Goal: Transaction & Acquisition: Purchase product/service

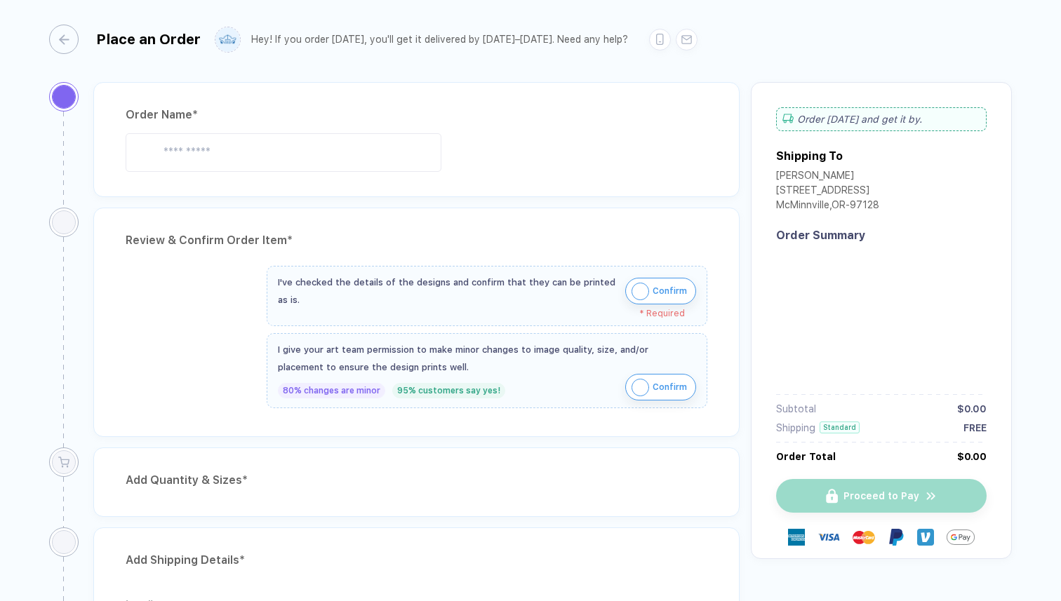
type input "**********"
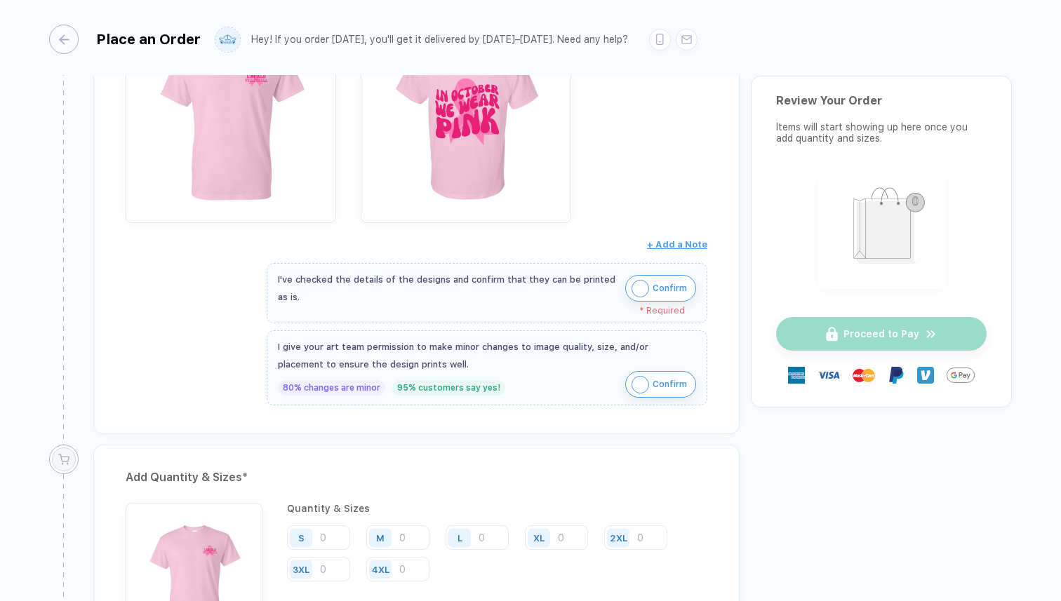
scroll to position [366, 0]
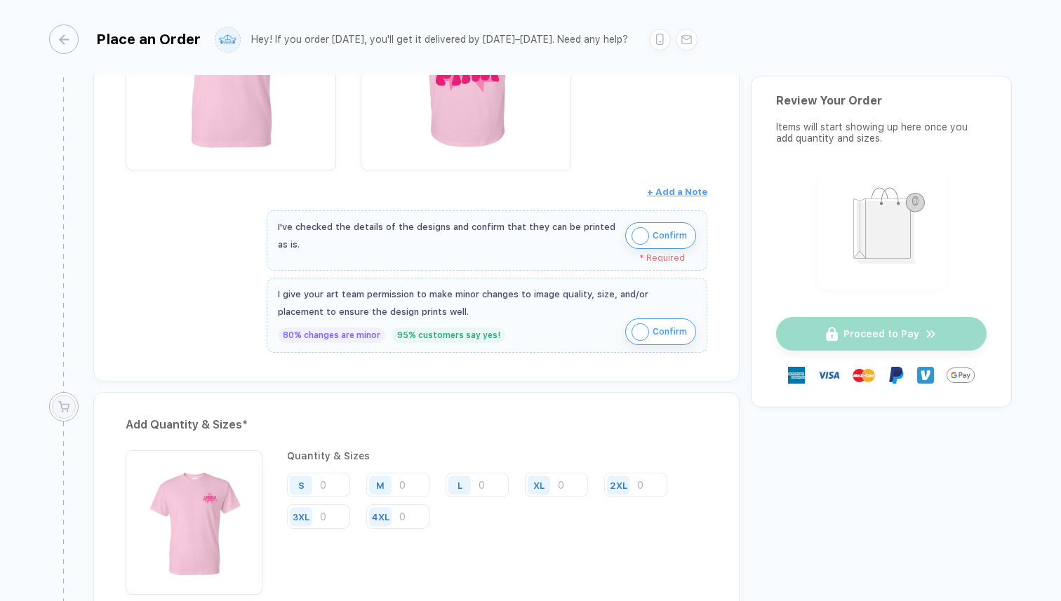
click at [667, 239] on span "Confirm" at bounding box center [670, 236] width 34 height 22
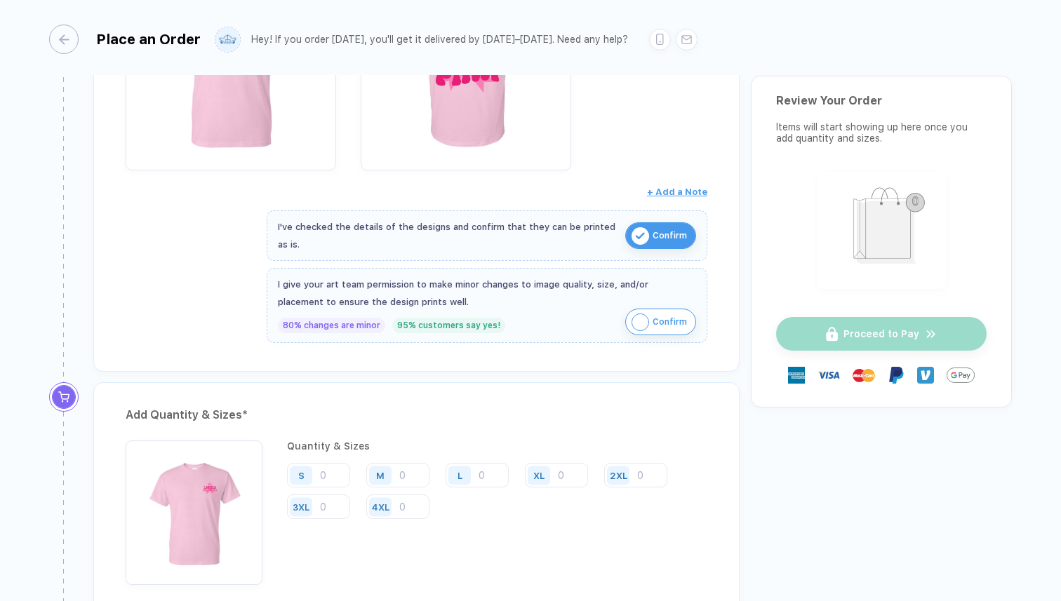
click at [667, 319] on span "Confirm" at bounding box center [670, 322] width 34 height 22
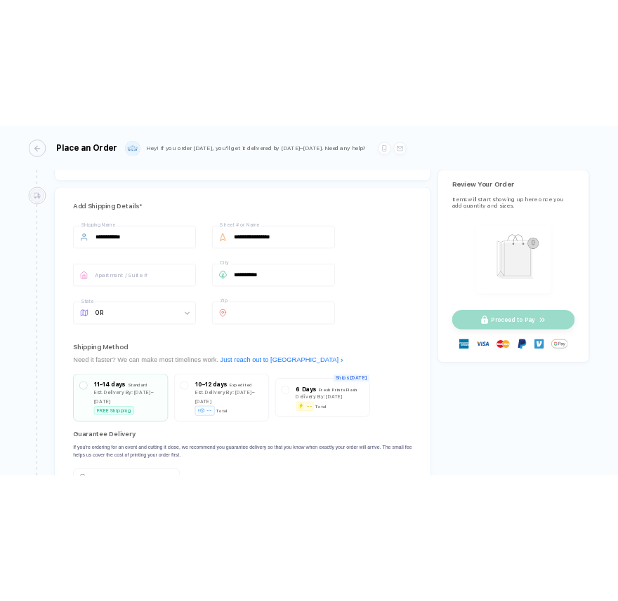
scroll to position [580, 0]
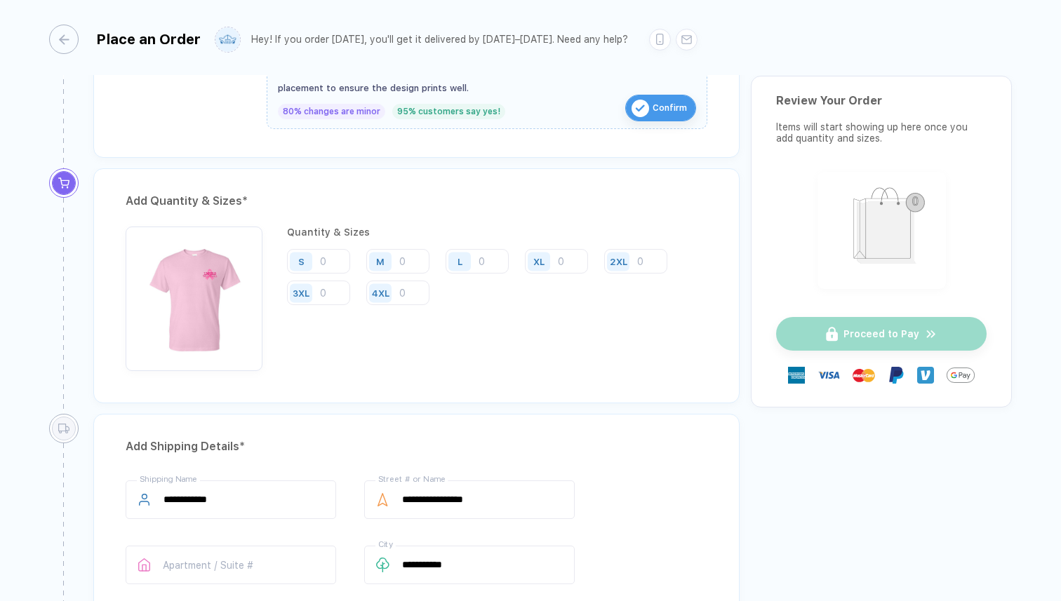
click at [58, 54] on div "Place an Order Hey! If you order [DATE], you'll get it delivered by [DATE]–[DAT…" at bounding box center [530, 37] width 963 height 75
click at [61, 47] on div "button" at bounding box center [56, 39] width 29 height 29
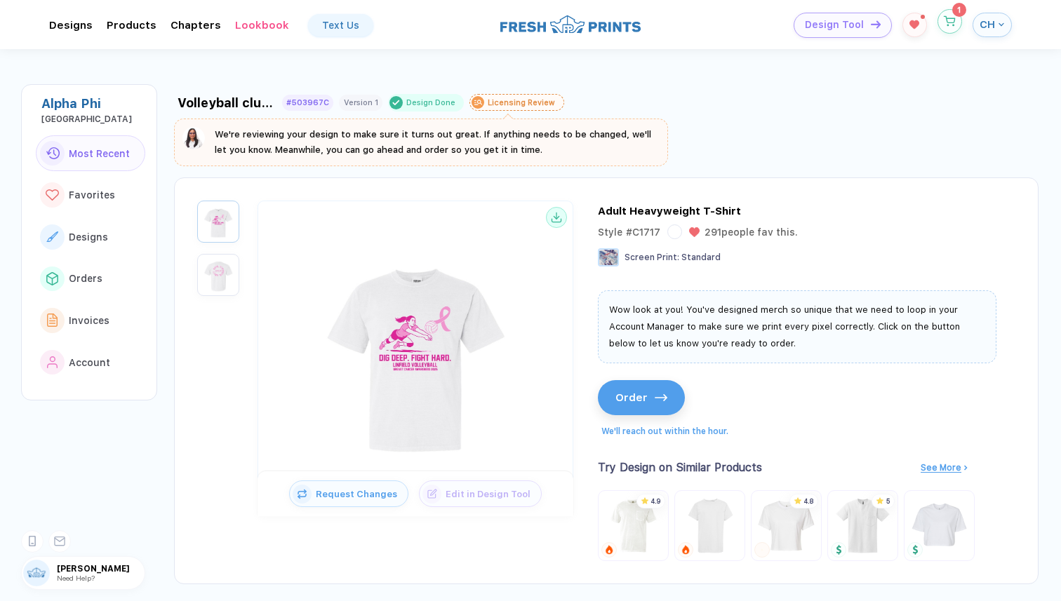
click at [959, 30] on span "1" at bounding box center [950, 21] width 25 height 25
click at [964, 32] on div "Design Tool 1 CH" at bounding box center [851, 25] width 321 height 25
click at [961, 29] on span "1" at bounding box center [950, 21] width 25 height 25
click at [953, 25] on circle "button" at bounding box center [953, 25] width 1 height 1
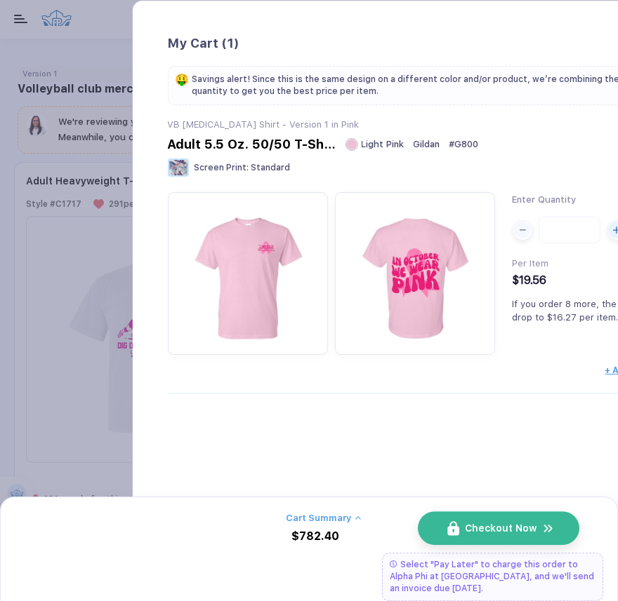
click at [535, 519] on button "Checkout Now" at bounding box center [498, 506] width 161 height 34
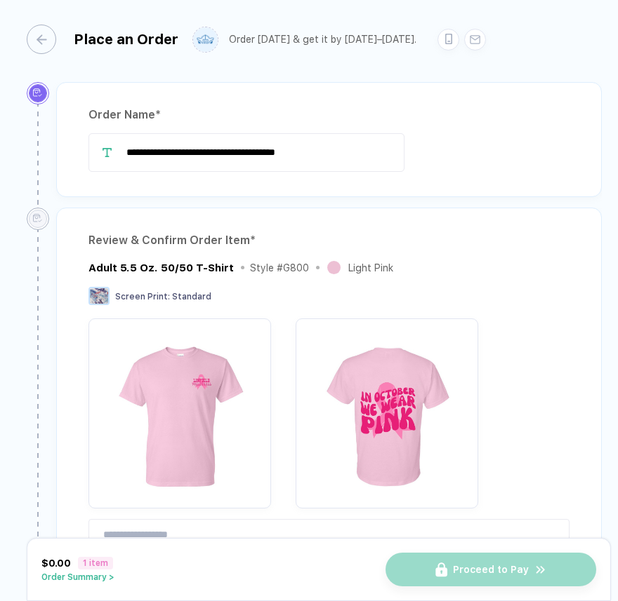
type input "**********"
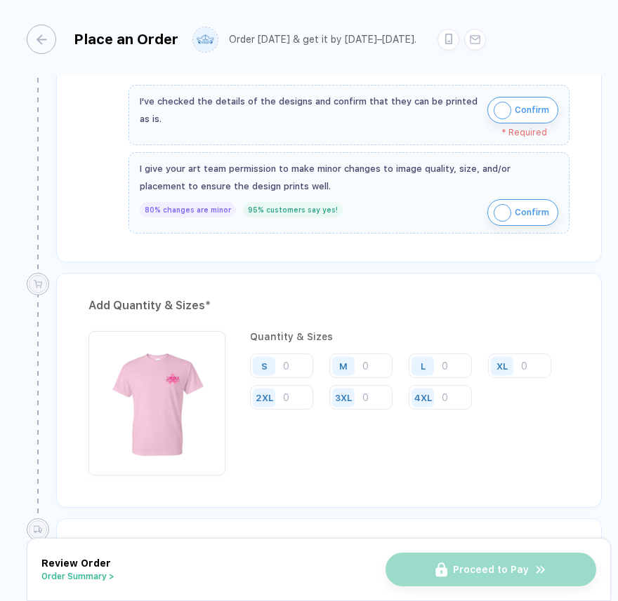
scroll to position [478, 0]
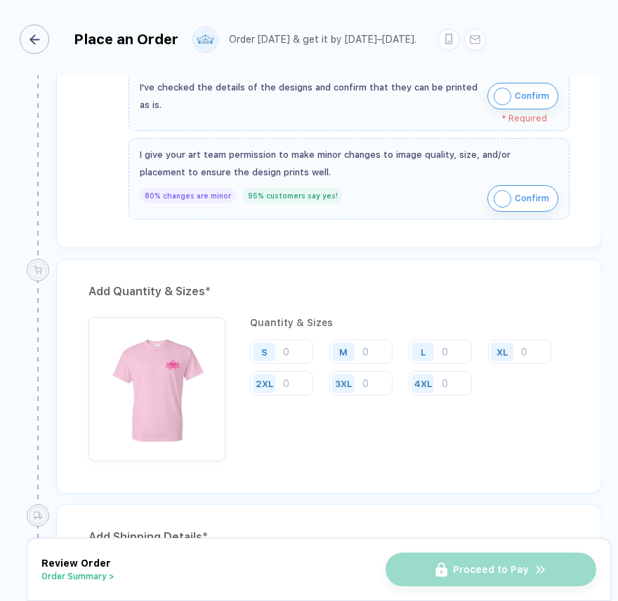
click at [33, 37] on icon "button" at bounding box center [34, 39] width 11 height 11
